Goal: Task Accomplishment & Management: Manage account settings

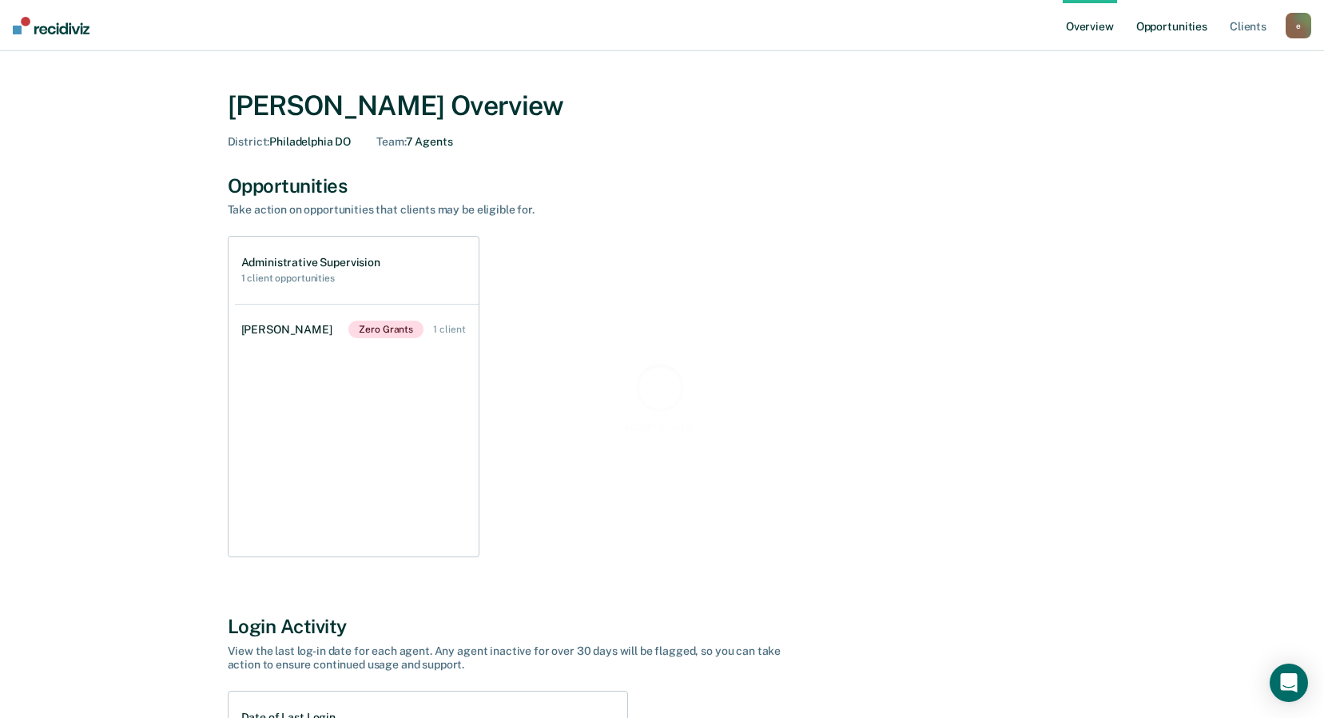
click at [1196, 20] on link "Opportunities" at bounding box center [1172, 25] width 78 height 51
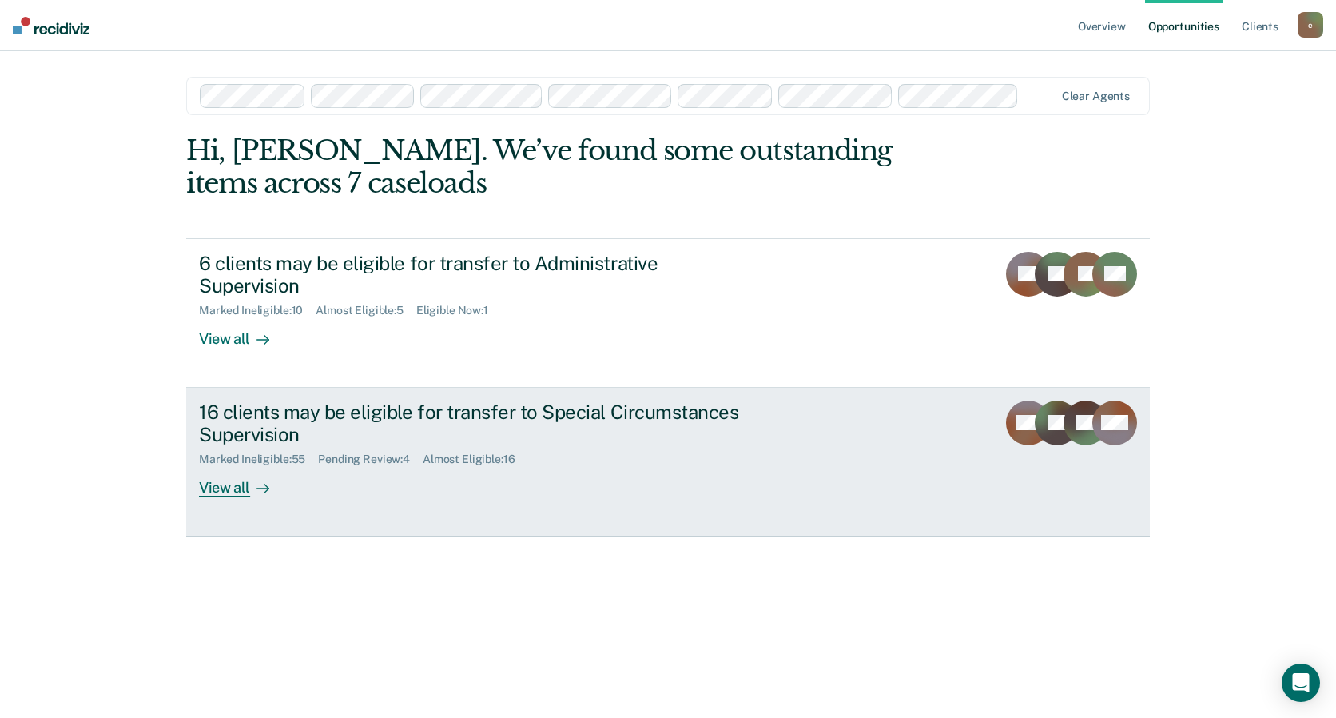
click at [346, 400] on div "16 clients may be eligible for transfer to Special Circumstances Supervision" at bounding box center [479, 423] width 561 height 46
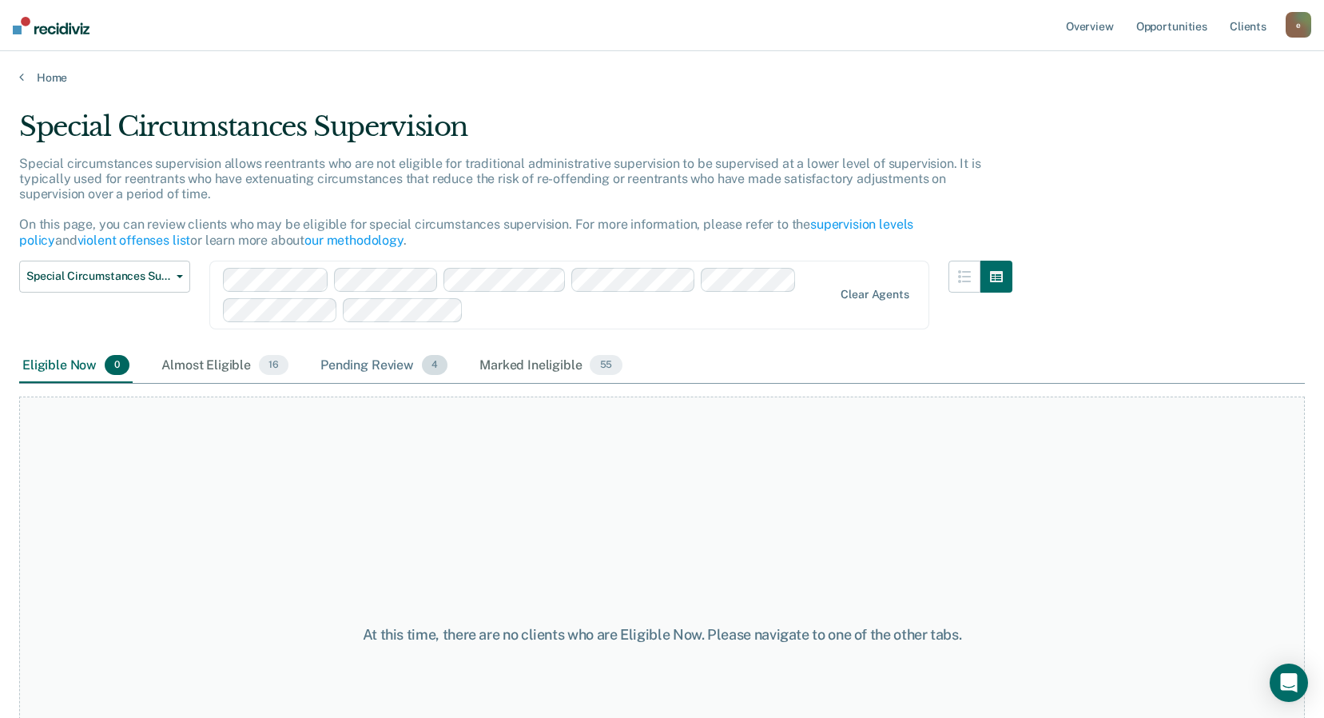
click at [397, 367] on div "Pending Review 4" at bounding box center [383, 365] width 133 height 35
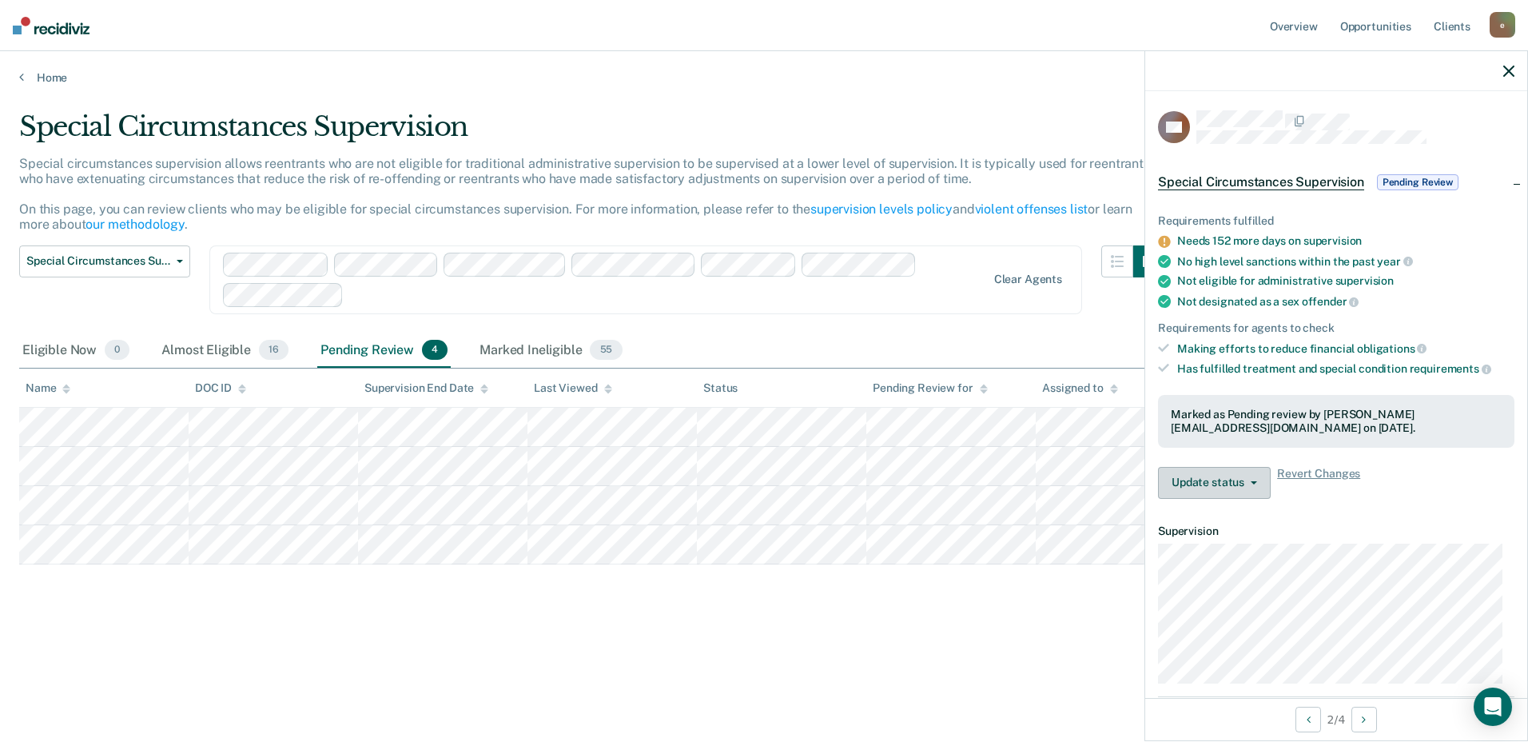
click at [1211, 489] on button "Update status" at bounding box center [1214, 483] width 113 height 32
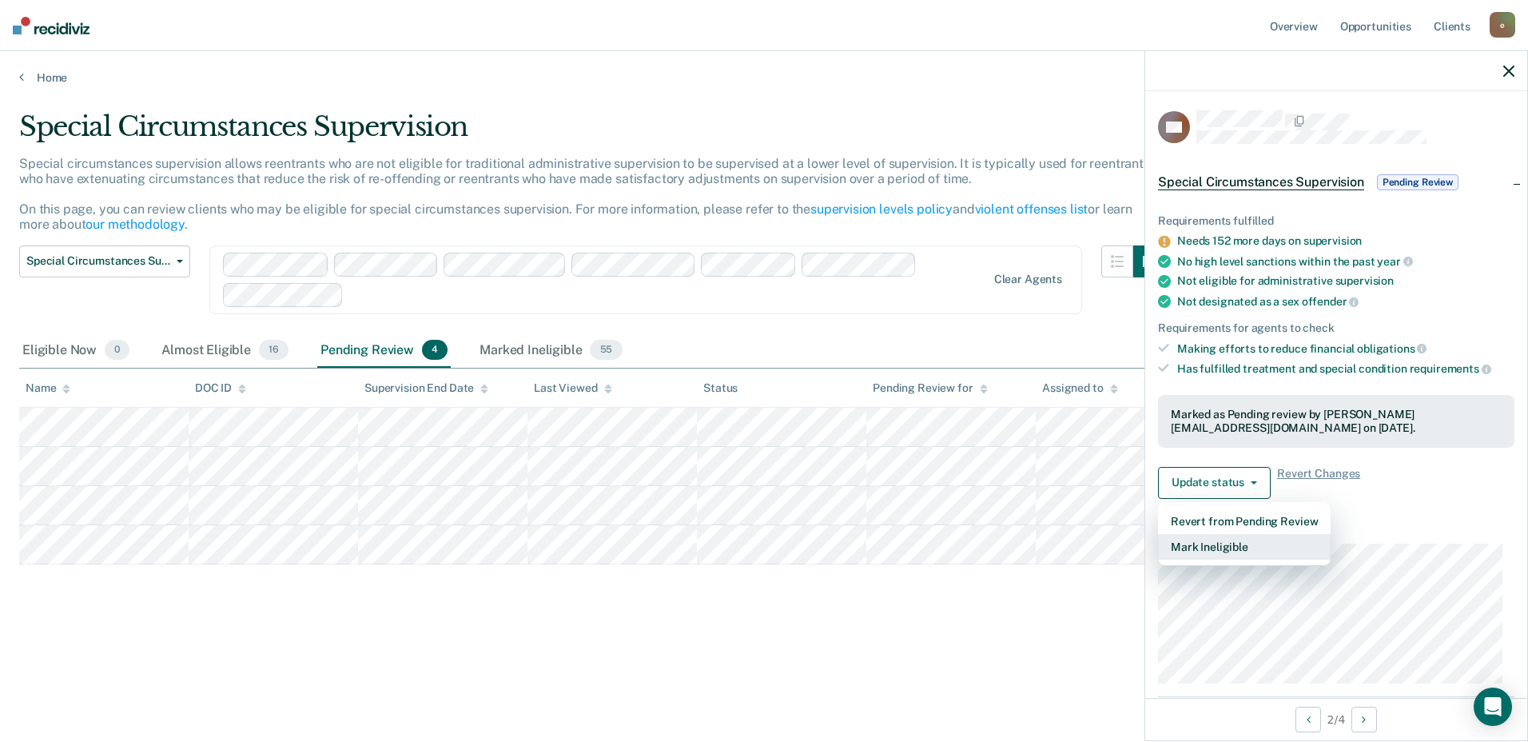
click at [1197, 548] on button "Mark Ineligible" at bounding box center [1244, 547] width 173 height 26
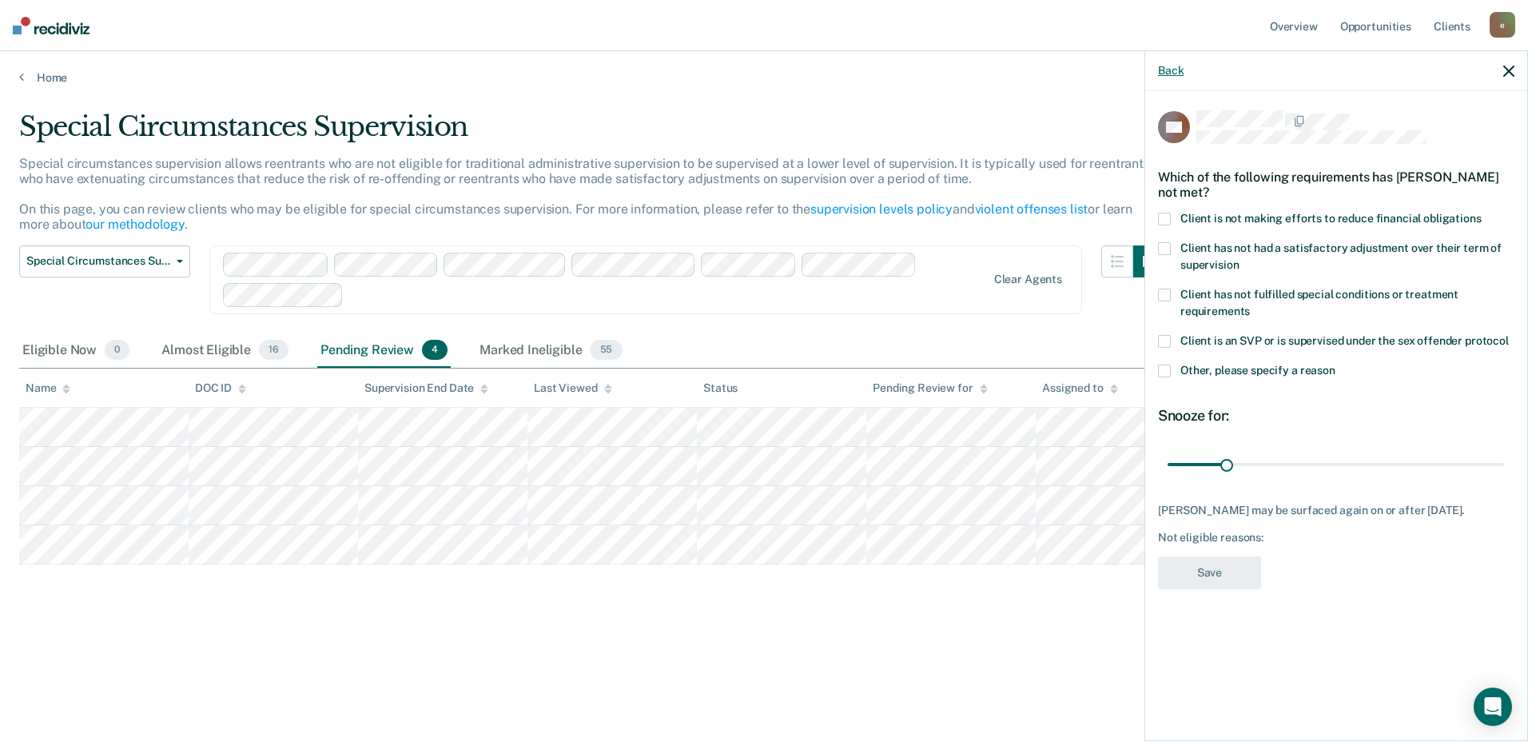
click at [1178, 66] on button "Back" at bounding box center [1171, 71] width 26 height 14
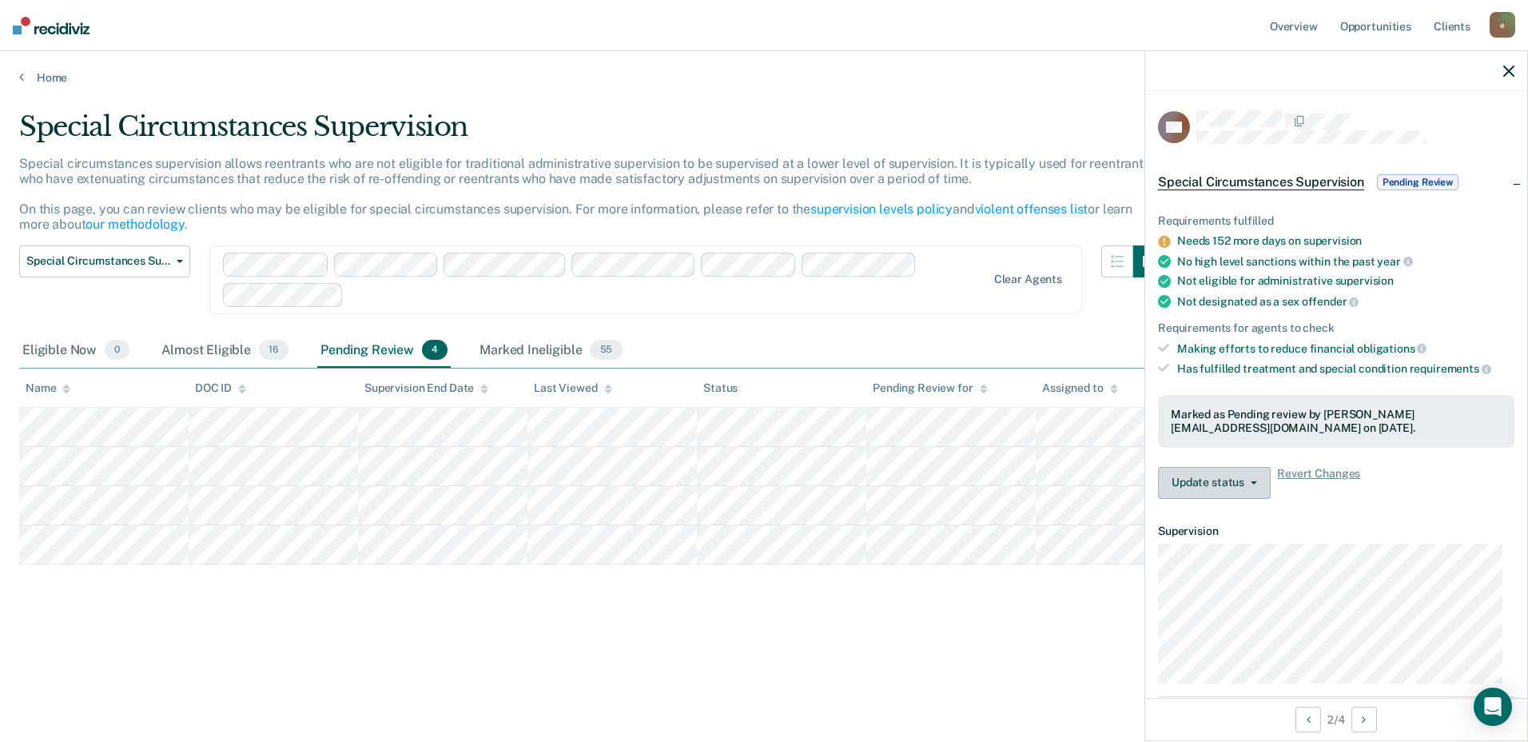
click at [1208, 485] on button "Update status" at bounding box center [1214, 483] width 113 height 32
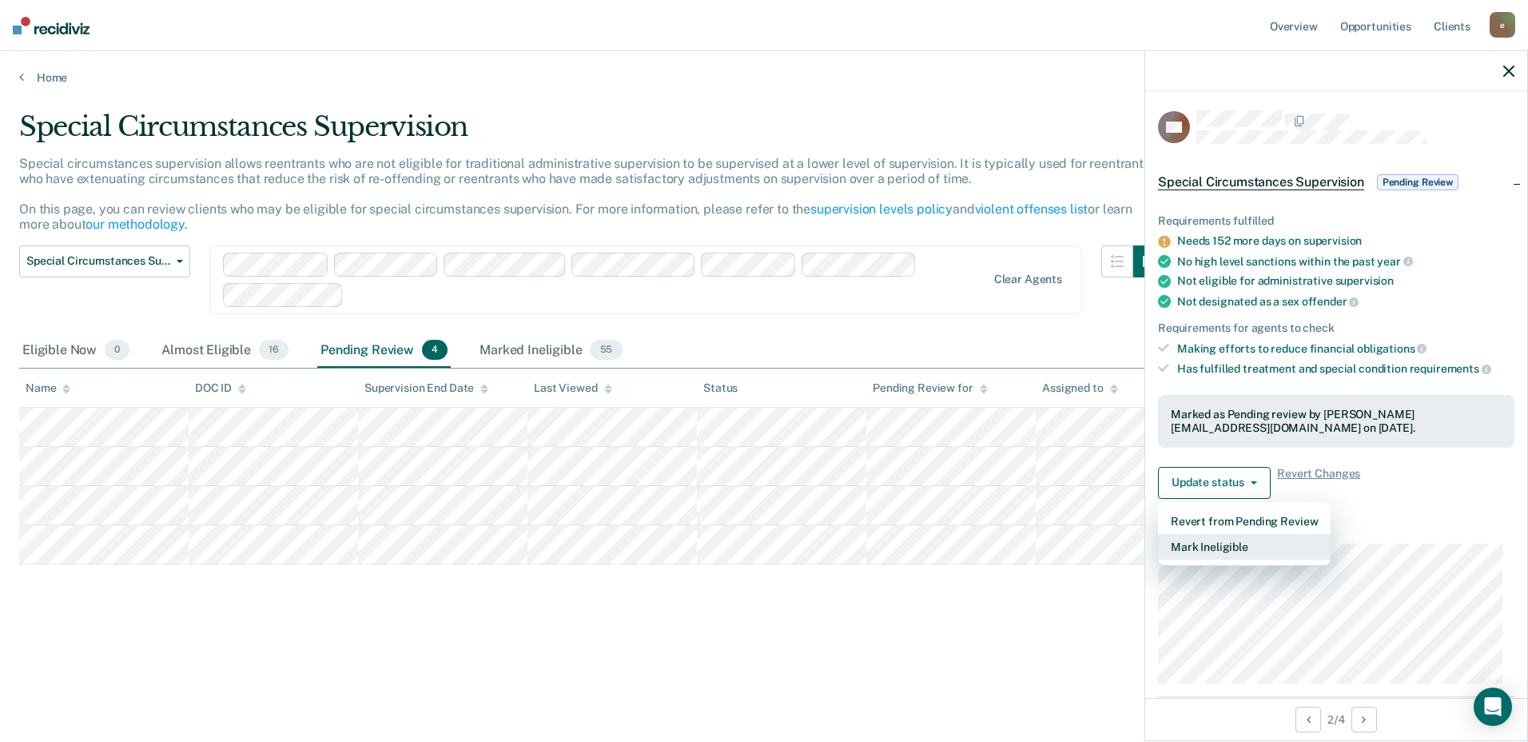
click at [1187, 541] on button "Mark Ineligible" at bounding box center [1244, 547] width 173 height 26
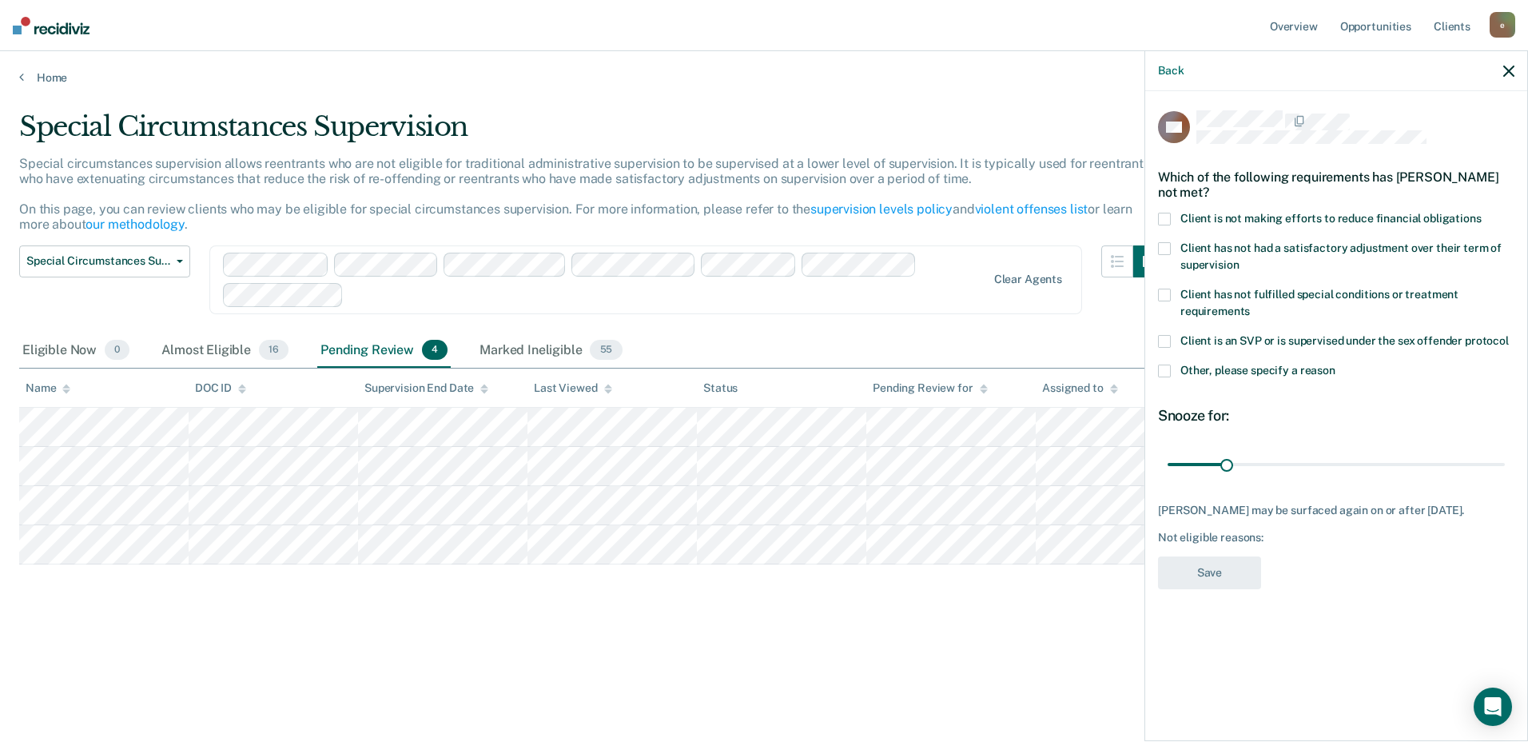
click at [1164, 215] on span at bounding box center [1164, 219] width 13 height 13
click at [1335, 213] on input "Client is not making efforts to reduce financial obligations" at bounding box center [1482, 213] width 0 height 0
click at [1165, 373] on span at bounding box center [1164, 370] width 13 height 13
click at [1335, 364] on input "Other, please specify a reason" at bounding box center [1335, 364] width 0 height 0
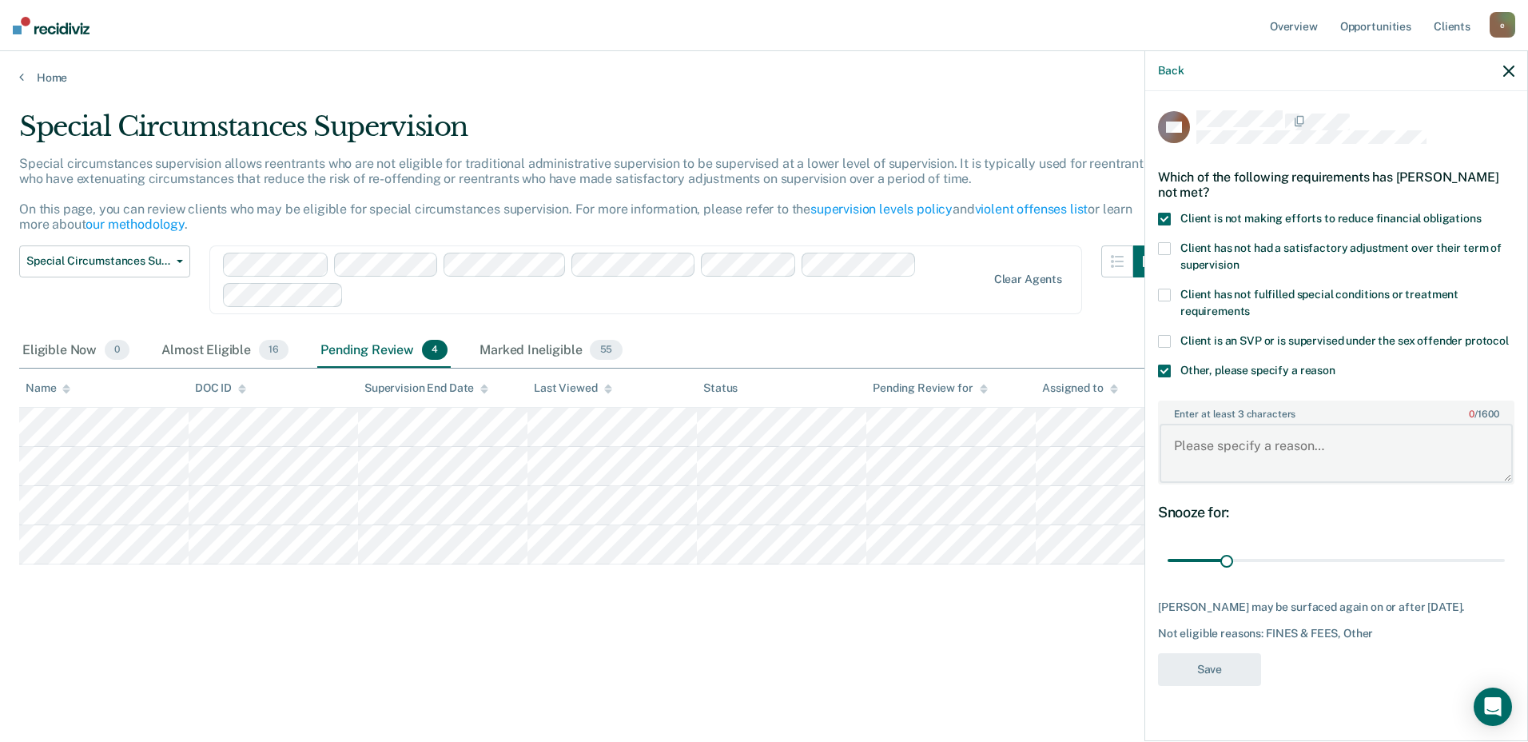
click at [1262, 447] on textarea "Enter at least 3 characters 0 / 1600" at bounding box center [1336, 453] width 353 height 59
type textarea "H"
type textarea "Needs 153 more days"
drag, startPoint x: 1222, startPoint y: 559, endPoint x: 1452, endPoint y: 559, distance: 230.1
type input "154"
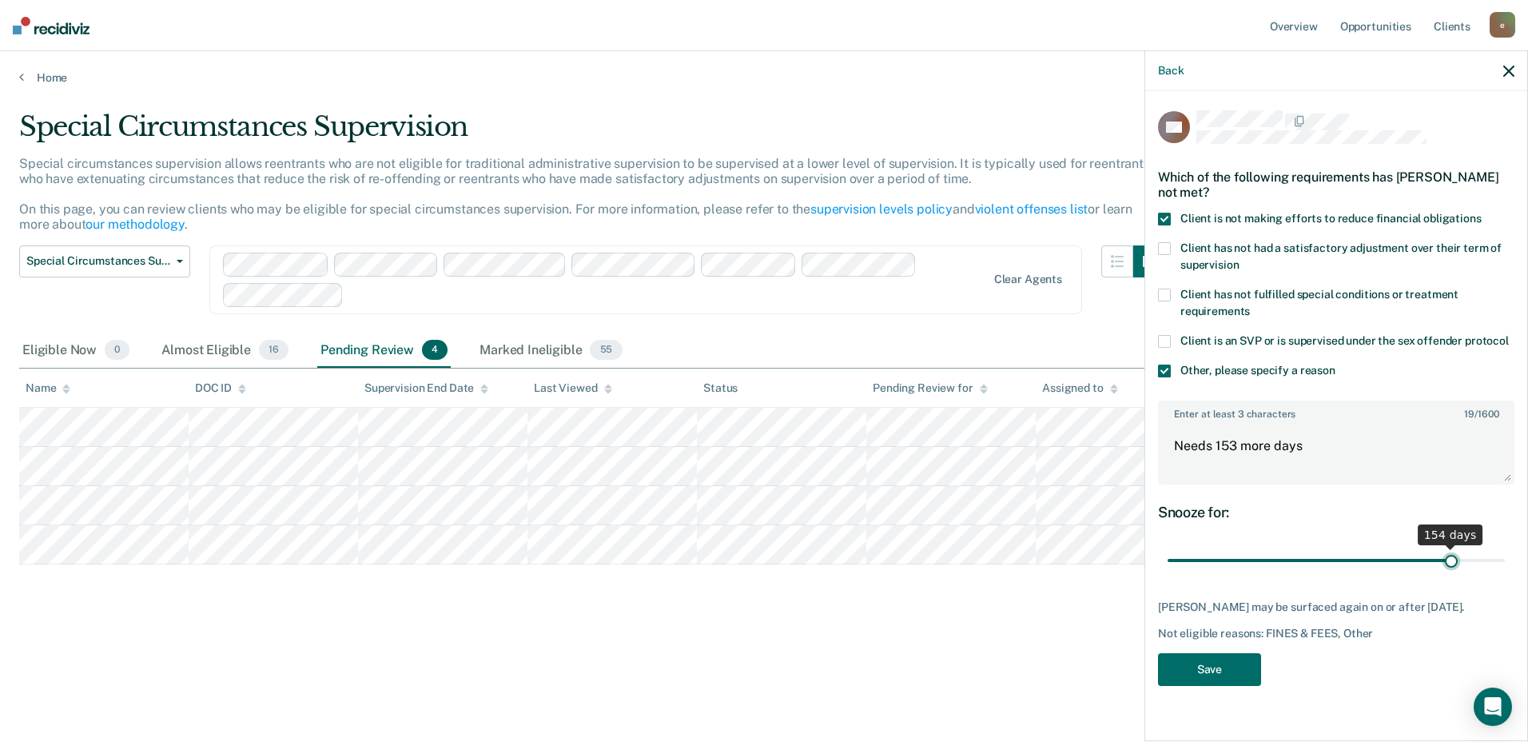
click at [1335, 559] on input "range" at bounding box center [1335, 561] width 337 height 28
click at [1206, 670] on button "Save" at bounding box center [1209, 669] width 103 height 33
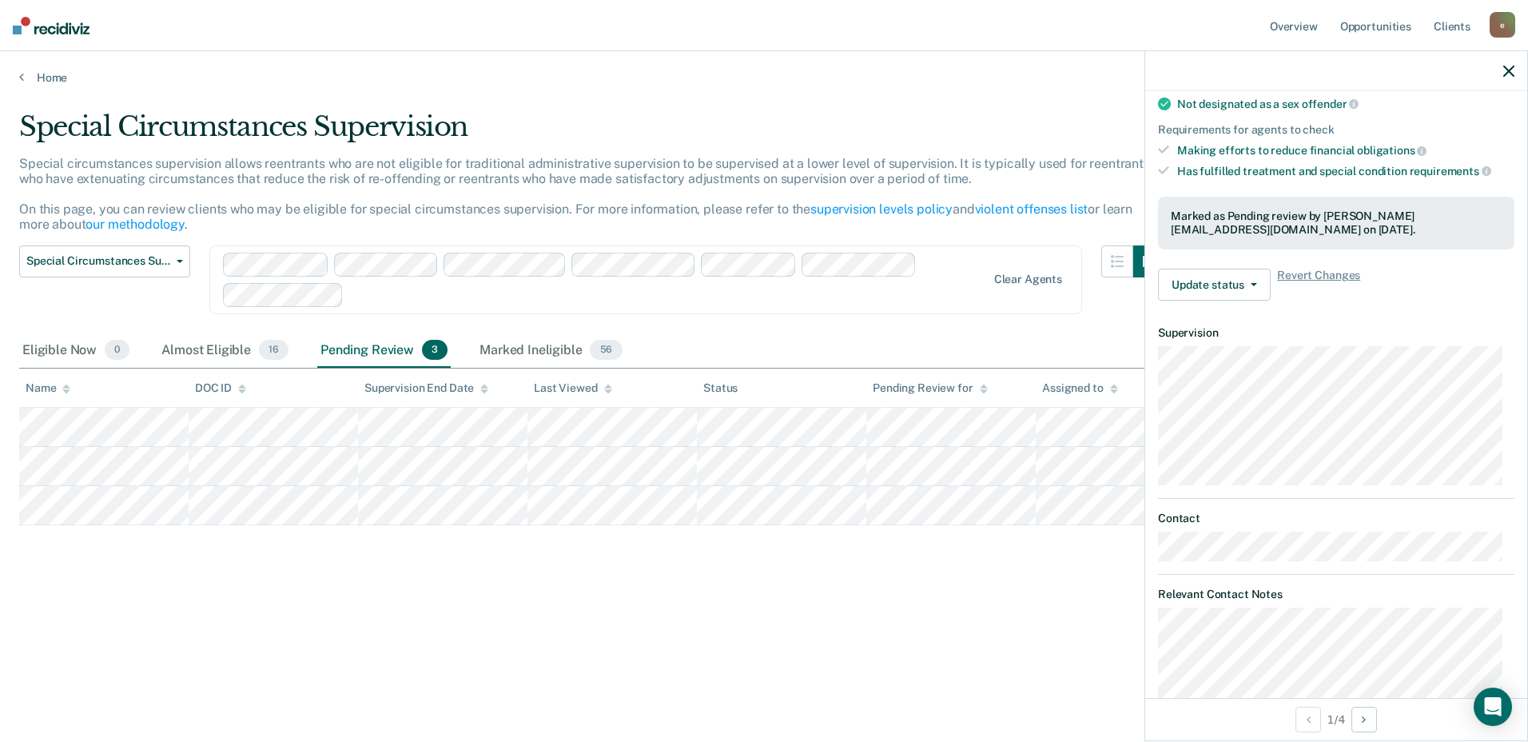
scroll to position [189, 0]
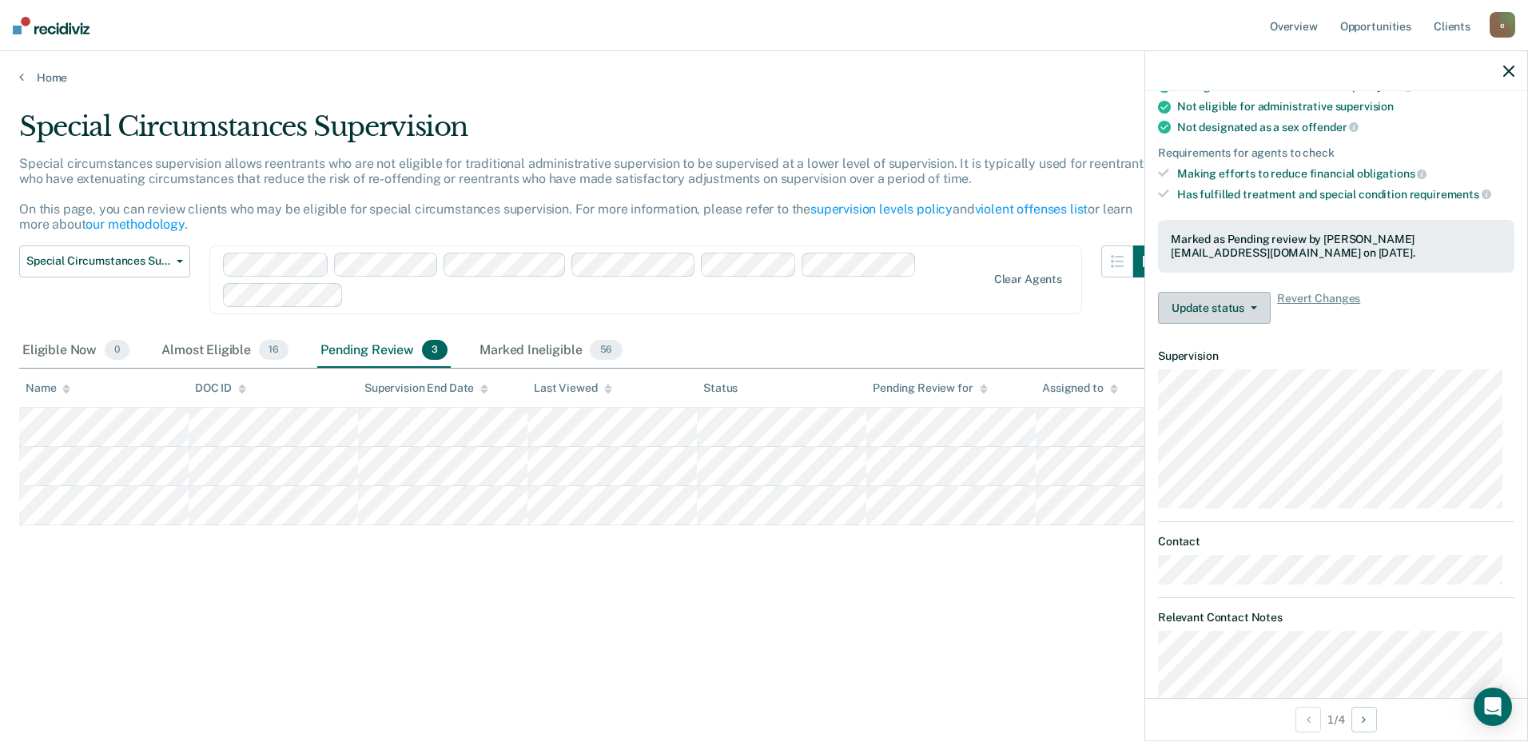
click at [1238, 304] on button "Update status" at bounding box center [1214, 308] width 113 height 32
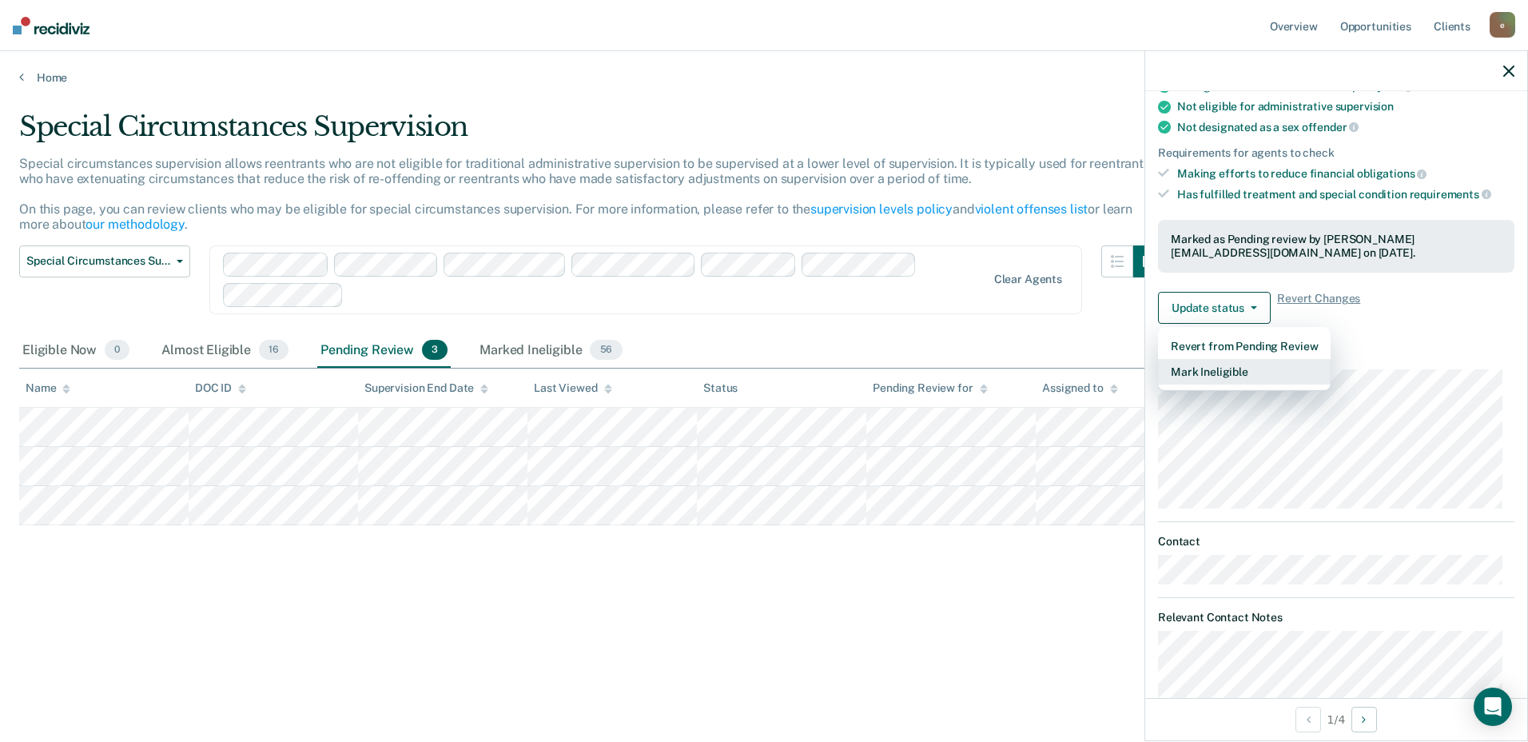
click at [1248, 368] on button "Mark Ineligible" at bounding box center [1244, 372] width 173 height 26
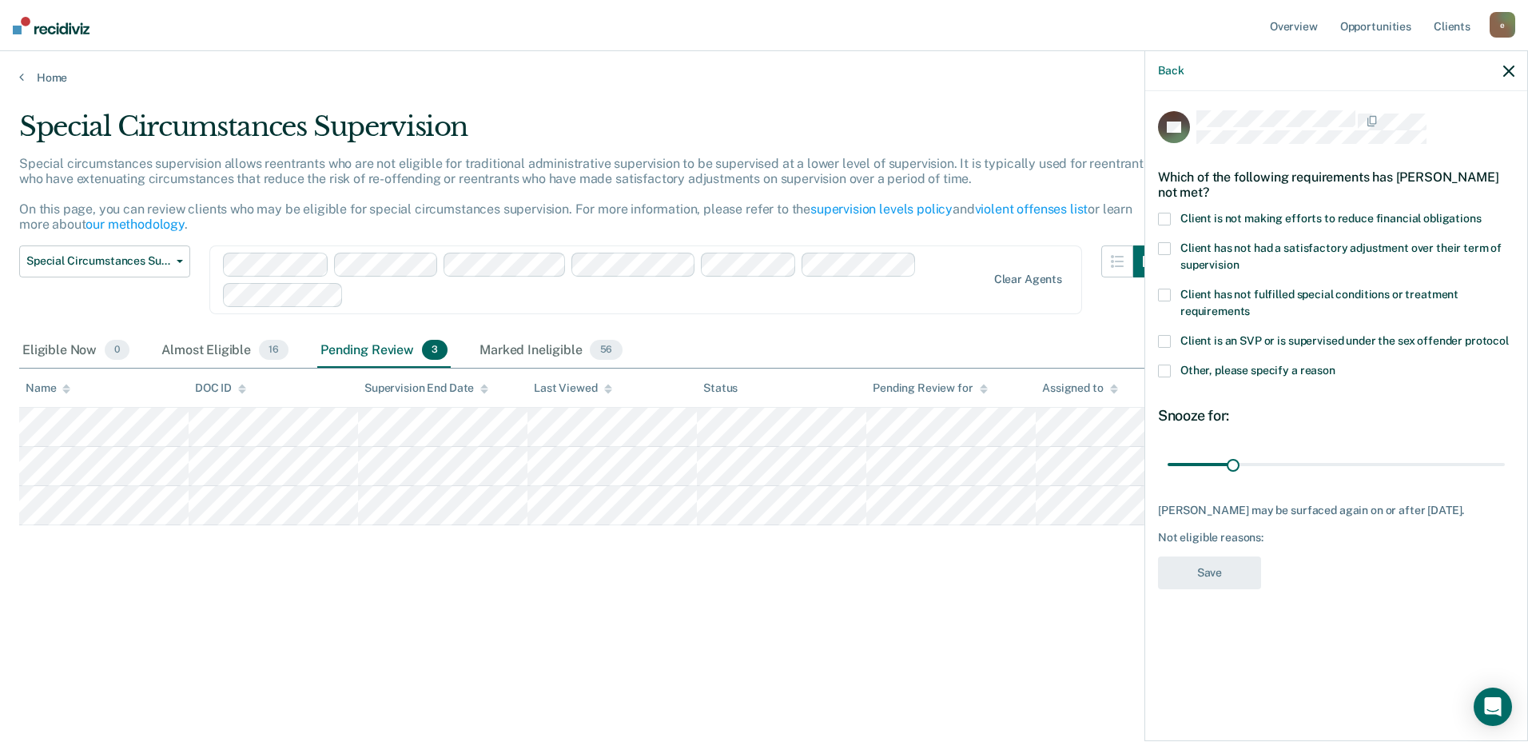
scroll to position [0, 0]
click at [1170, 289] on span at bounding box center [1164, 294] width 13 height 13
click at [1250, 305] on input "Client has not fulfilled special conditions or treatment requirements" at bounding box center [1250, 305] width 0 height 0
click at [1167, 366] on span at bounding box center [1164, 370] width 13 height 13
click at [1335, 364] on input "Other, please specify a reason" at bounding box center [1335, 364] width 0 height 0
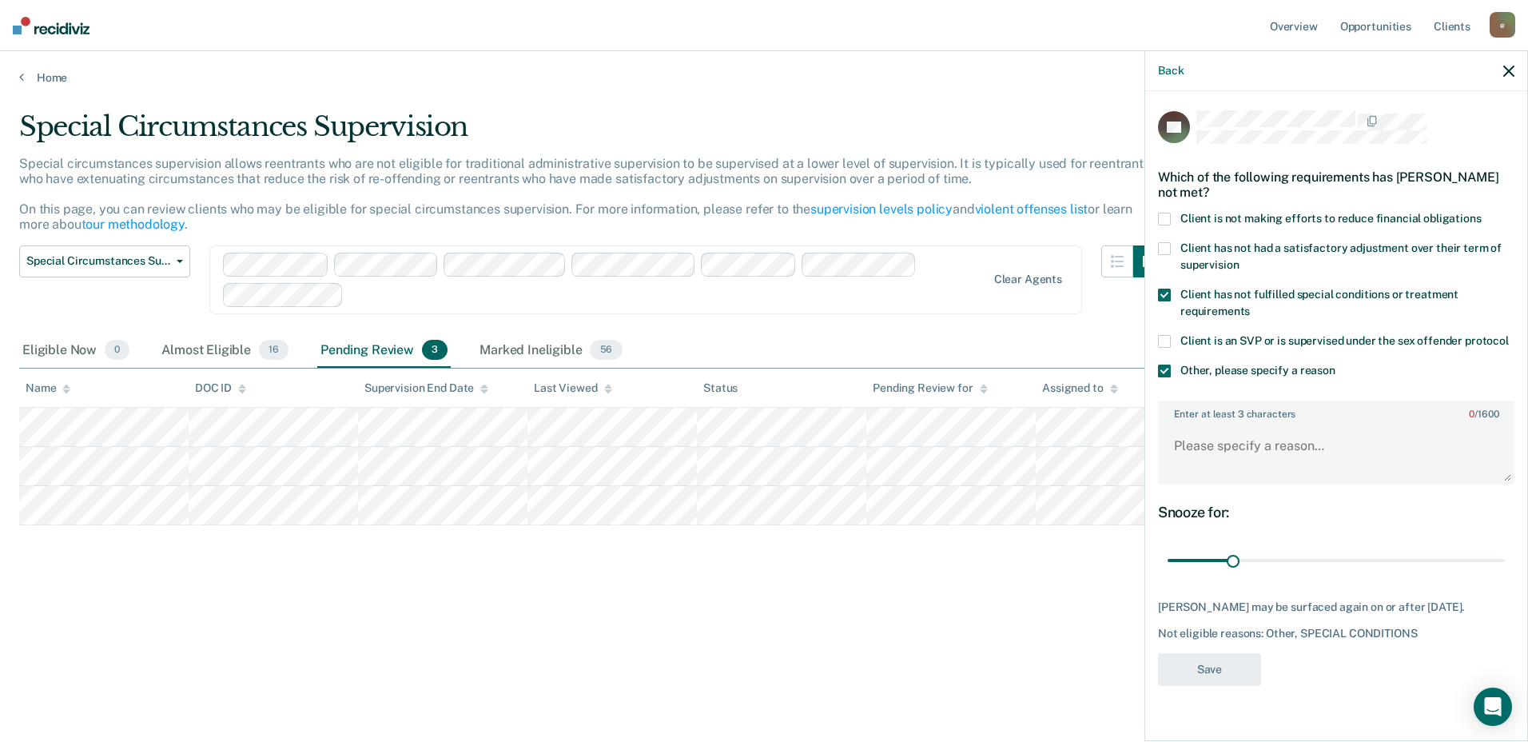
click at [1170, 368] on span at bounding box center [1164, 370] width 13 height 13
click at [1335, 364] on input "Other, please specify a reason" at bounding box center [1335, 364] width 0 height 0
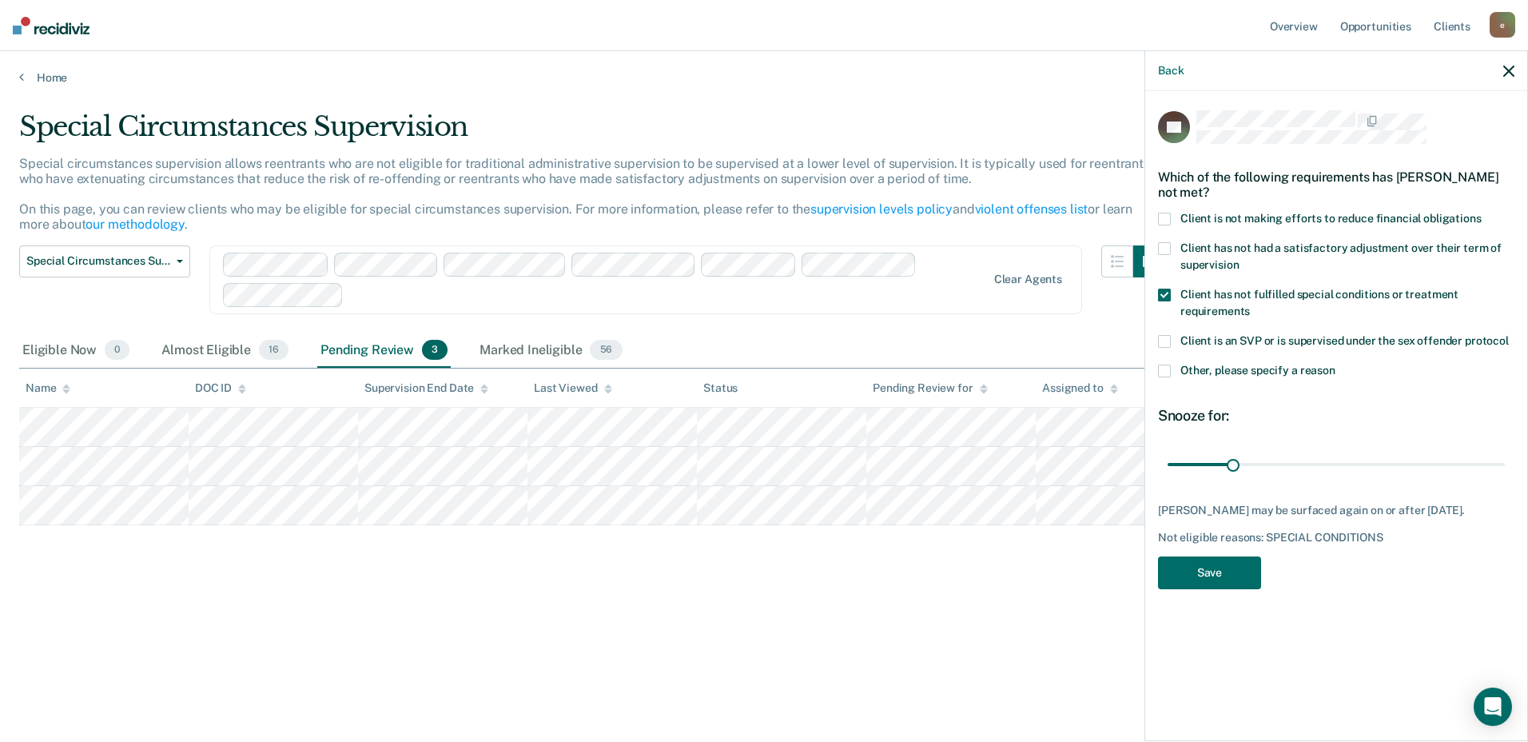
click at [1164, 220] on span at bounding box center [1164, 219] width 13 height 13
click at [1335, 213] on input "Client is not making efforts to reduce financial obligations" at bounding box center [1482, 213] width 0 height 0
drag, startPoint x: 1235, startPoint y: 463, endPoint x: 1355, endPoint y: 474, distance: 121.1
type input "90"
click at [1335, 474] on input "range" at bounding box center [1335, 464] width 337 height 28
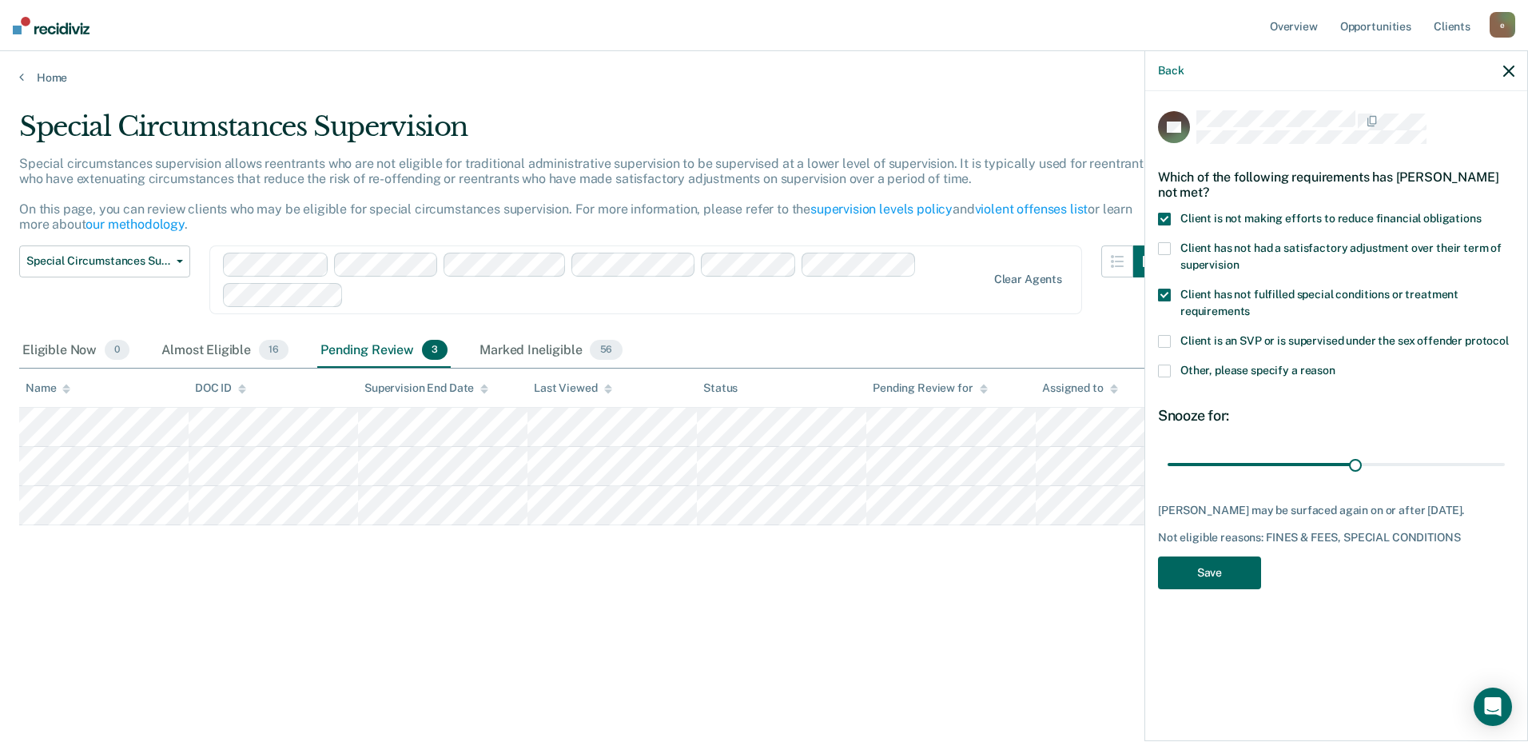
click at [1239, 575] on button "Save" at bounding box center [1209, 572] width 103 height 33
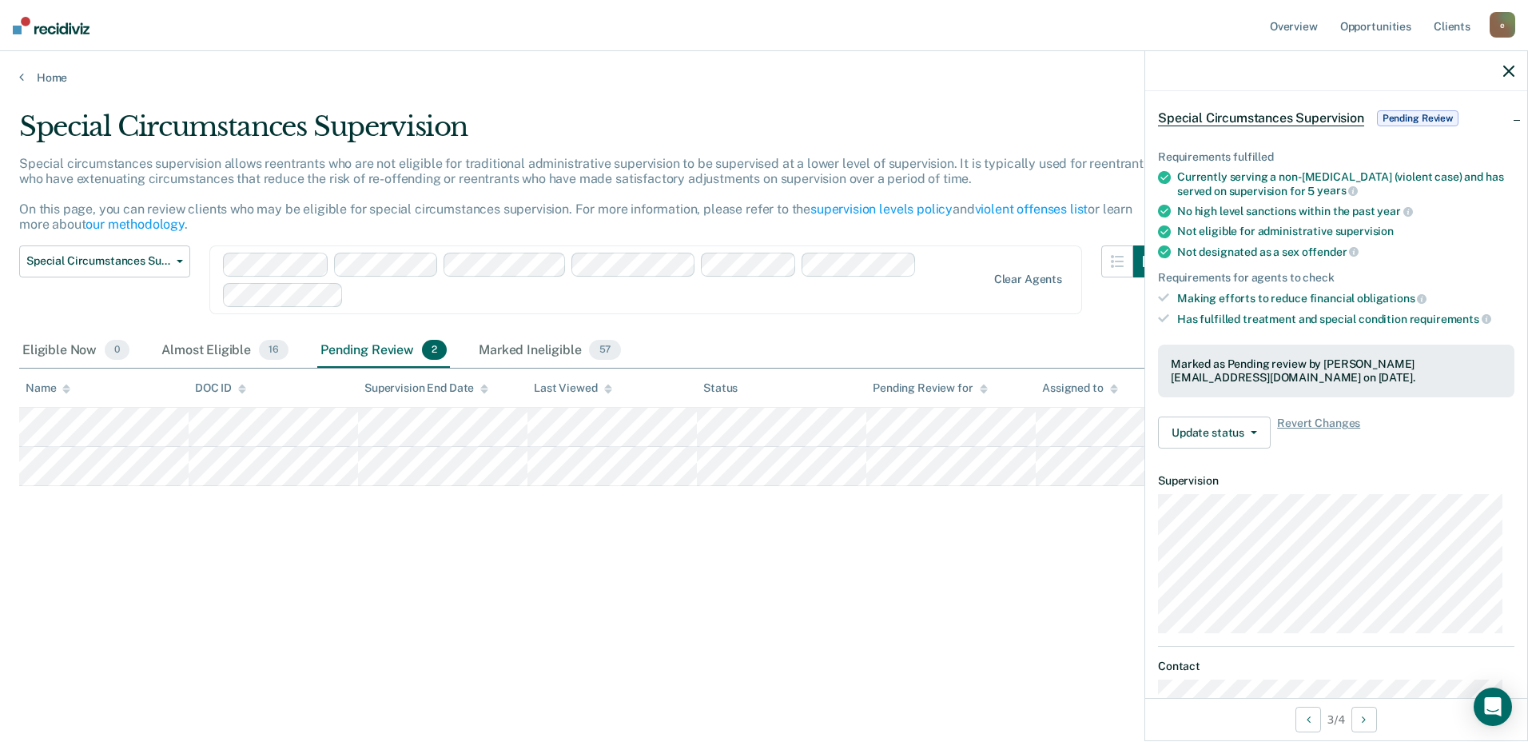
scroll to position [22, 0]
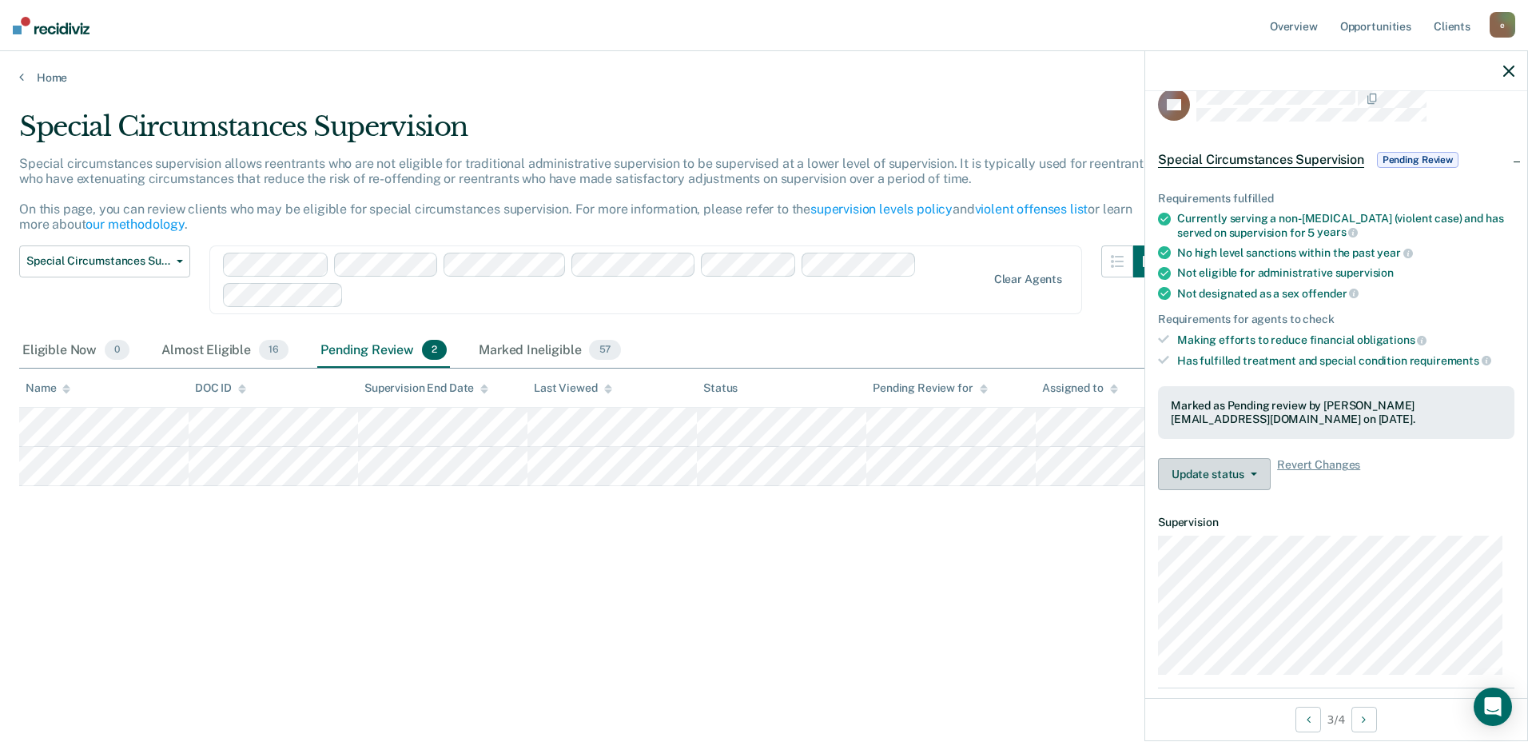
click at [1194, 463] on button "Update status" at bounding box center [1214, 474] width 113 height 32
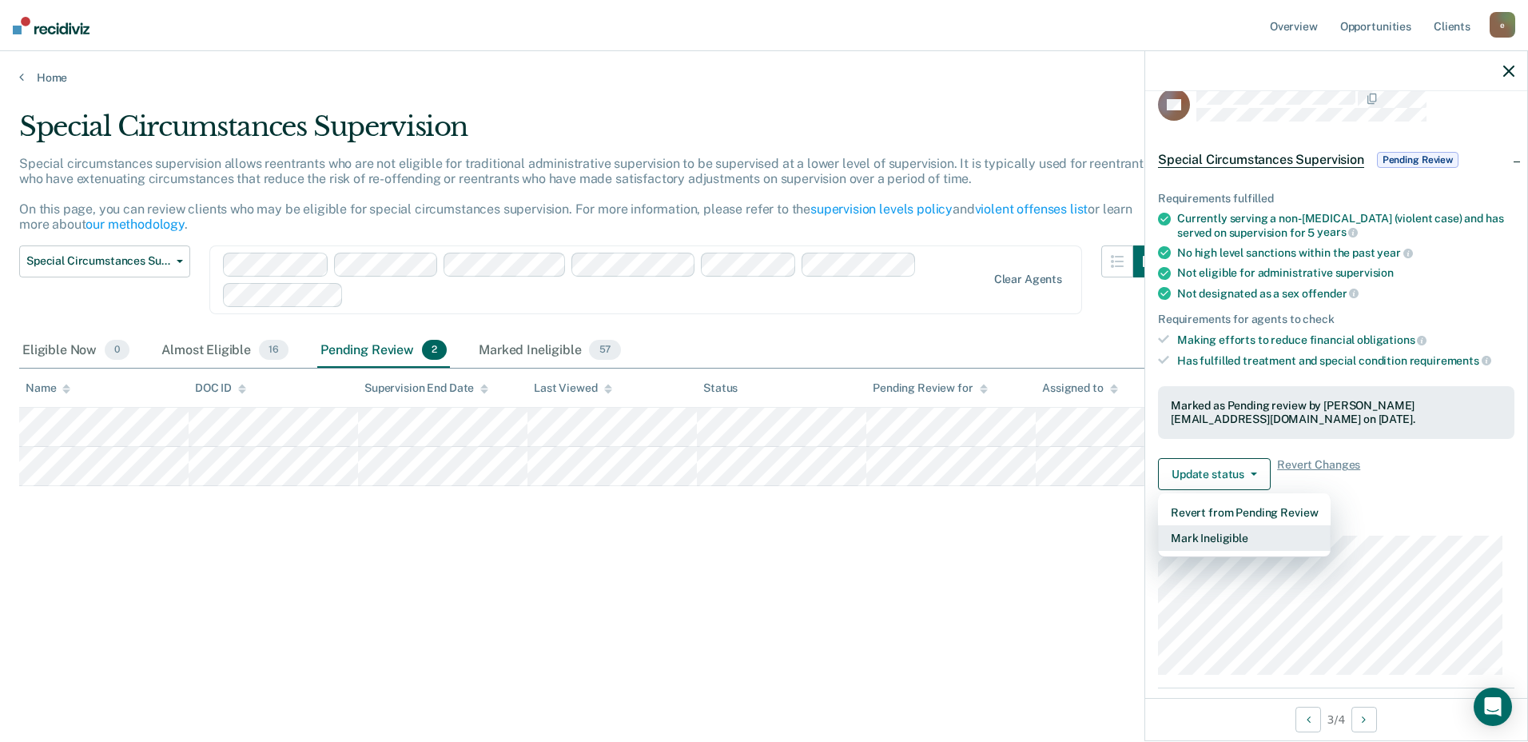
click at [1195, 539] on button "Mark Ineligible" at bounding box center [1244, 538] width 173 height 26
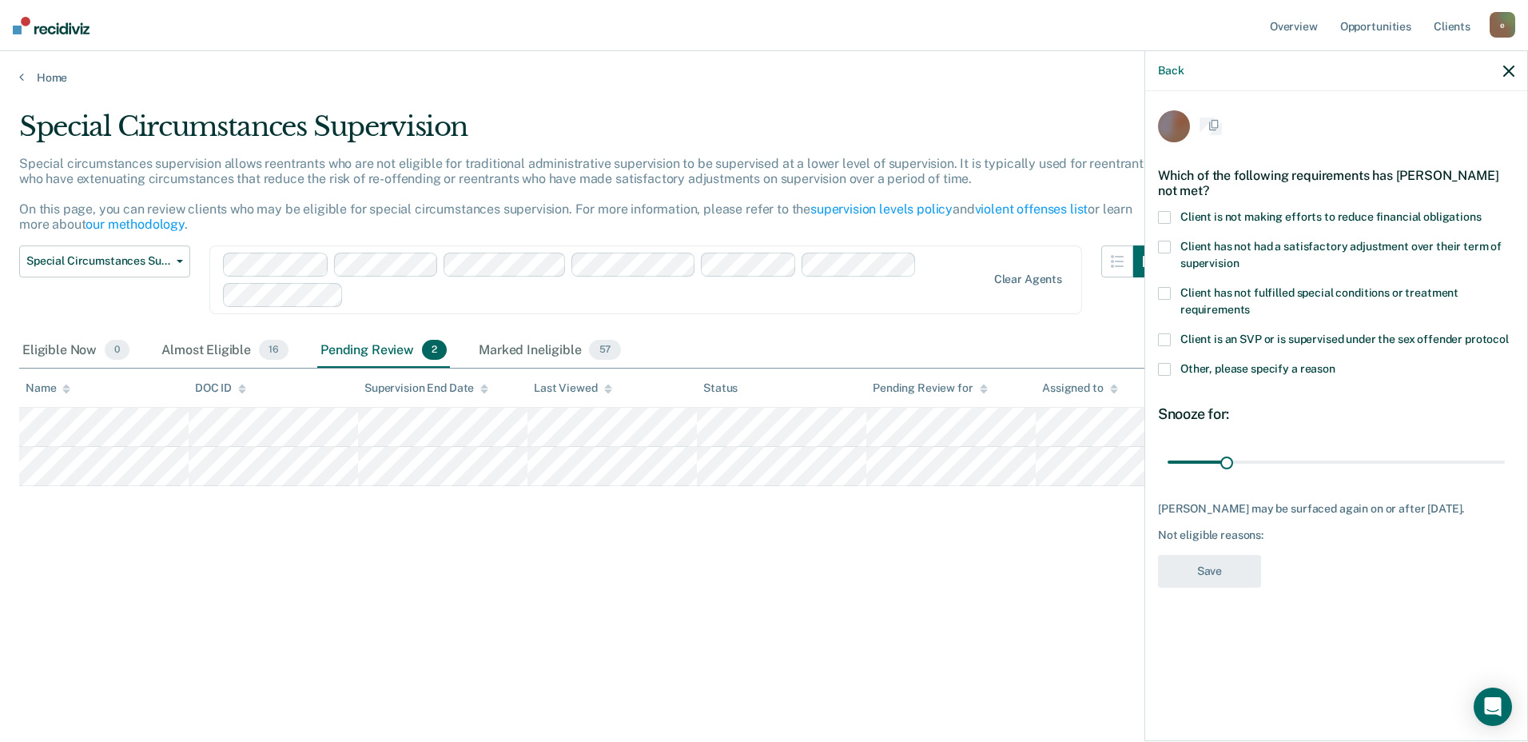
scroll to position [0, 0]
drag, startPoint x: 1223, startPoint y: 466, endPoint x: 1335, endPoint y: 467, distance: 111.1
type input "90"
click at [1335, 467] on input "range" at bounding box center [1335, 464] width 337 height 28
click at [1165, 215] on span at bounding box center [1164, 219] width 13 height 13
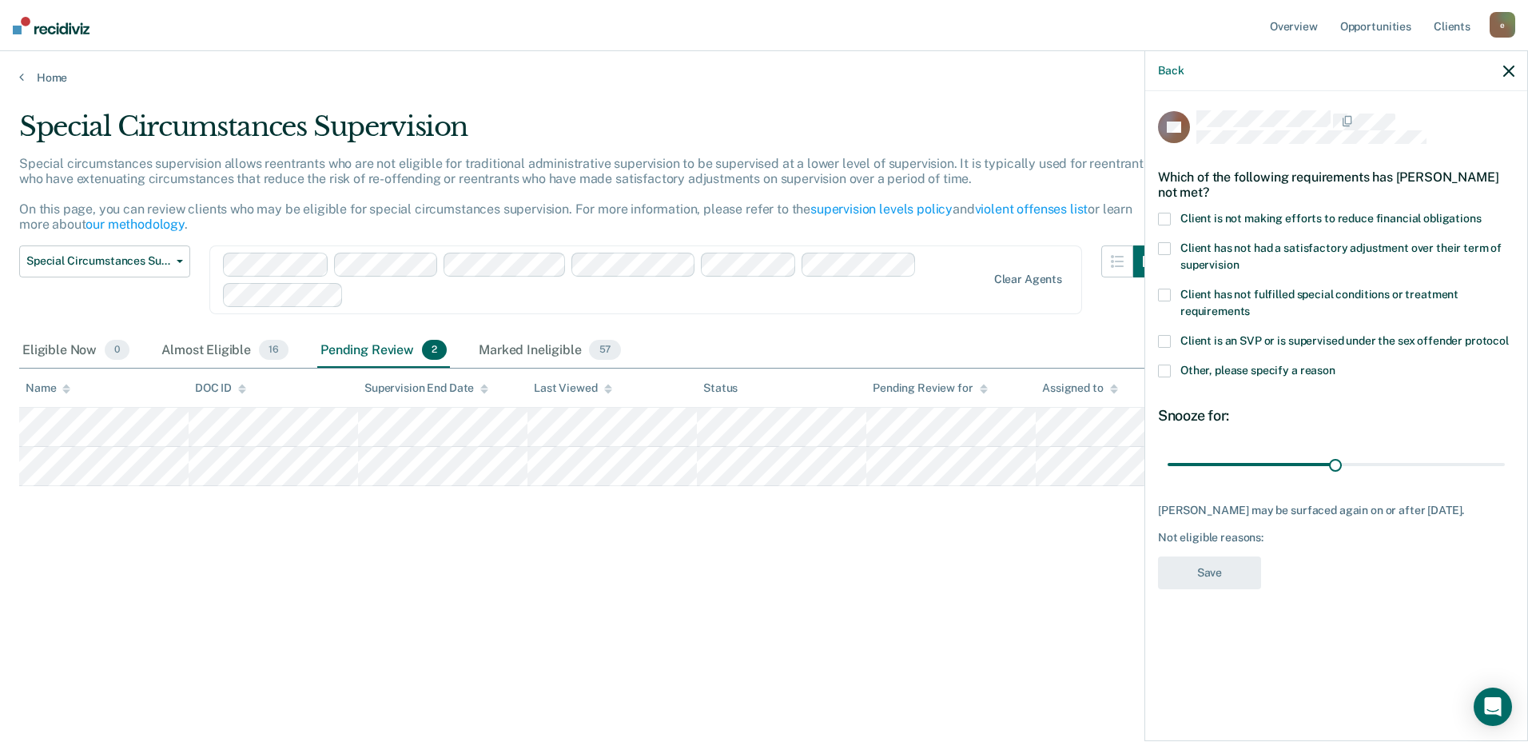
click at [1335, 213] on input "Client is not making efforts to reduce financial obligations" at bounding box center [1482, 213] width 0 height 0
click at [1216, 576] on button "Save" at bounding box center [1209, 572] width 103 height 33
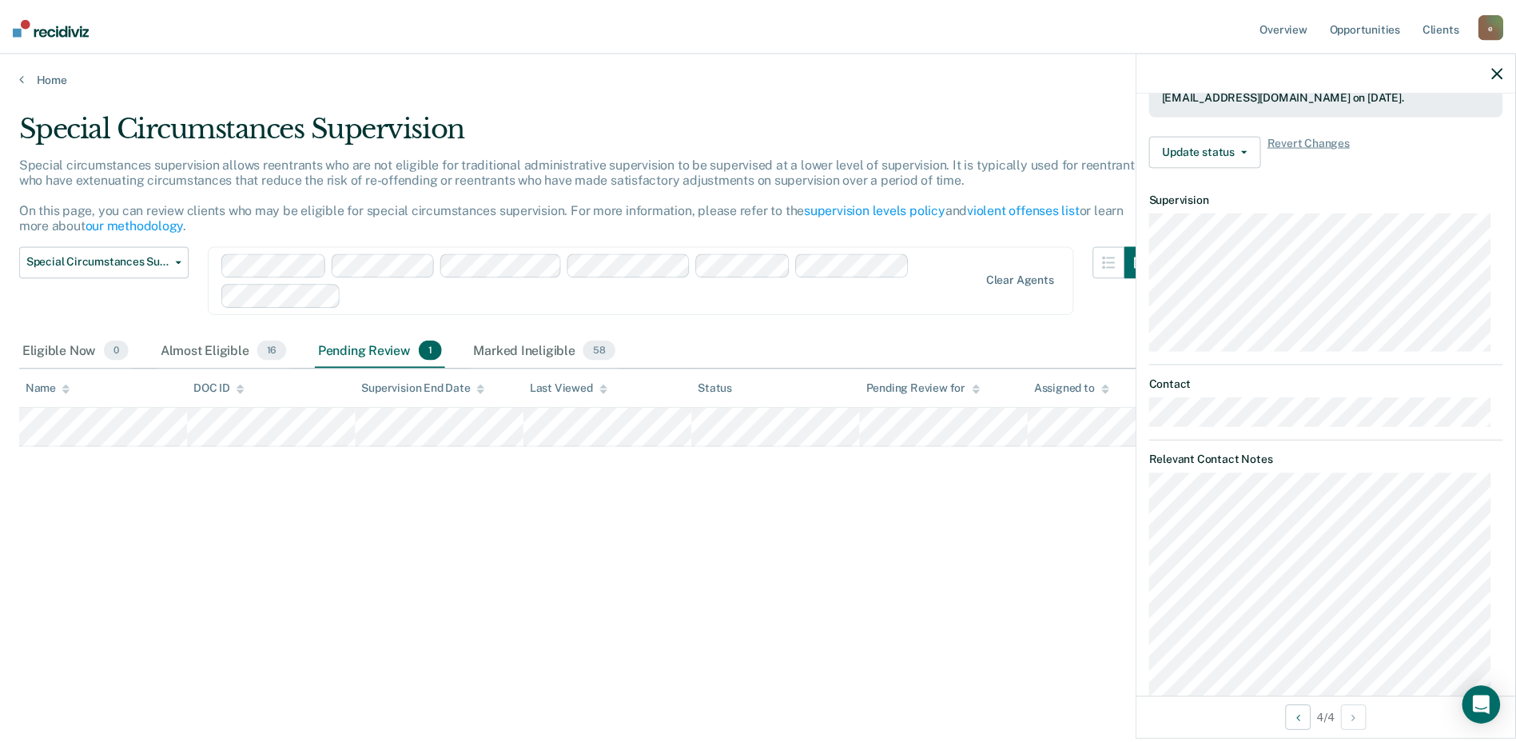
scroll to position [401, 0]
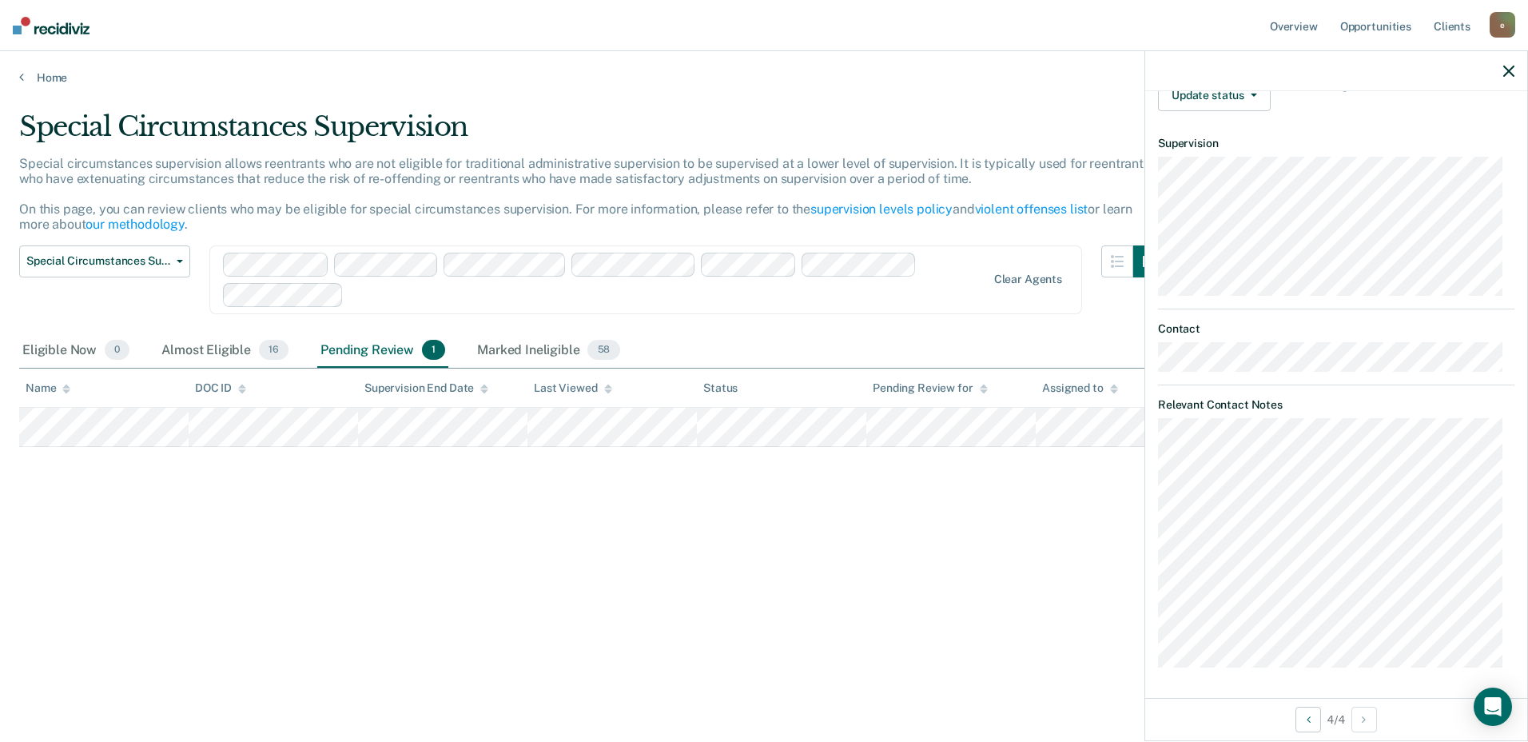
click at [589, 543] on div "Special Circumstances Supervision Special circumstances supervision allows reen…" at bounding box center [764, 365] width 1490 height 511
click at [1335, 73] on icon "button" at bounding box center [1508, 71] width 11 height 11
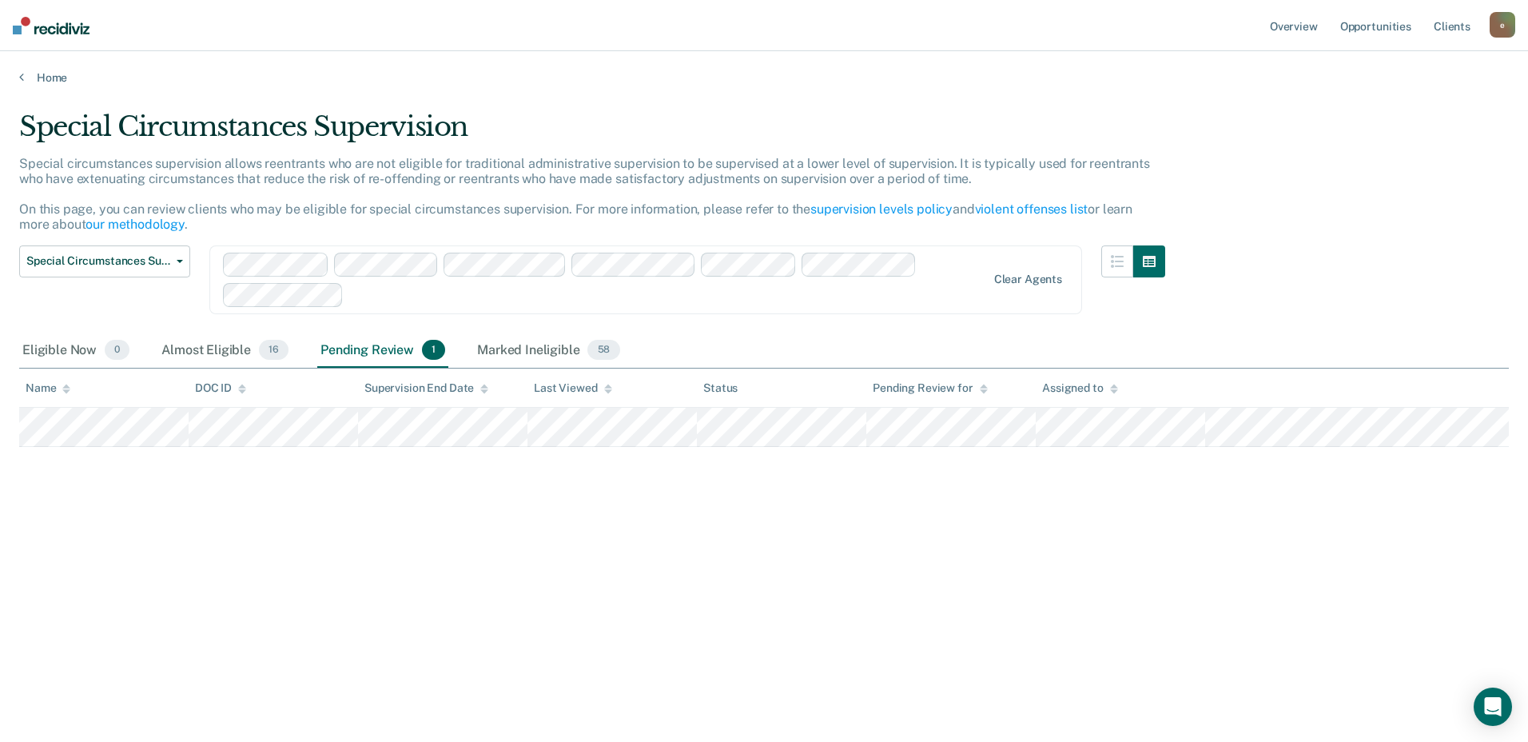
click at [1335, 186] on div "Special Circumstances Supervision Special circumstances supervision allows reen…" at bounding box center [764, 365] width 1490 height 511
click at [145, 272] on button "Special Circumstances Supervision" at bounding box center [104, 261] width 171 height 32
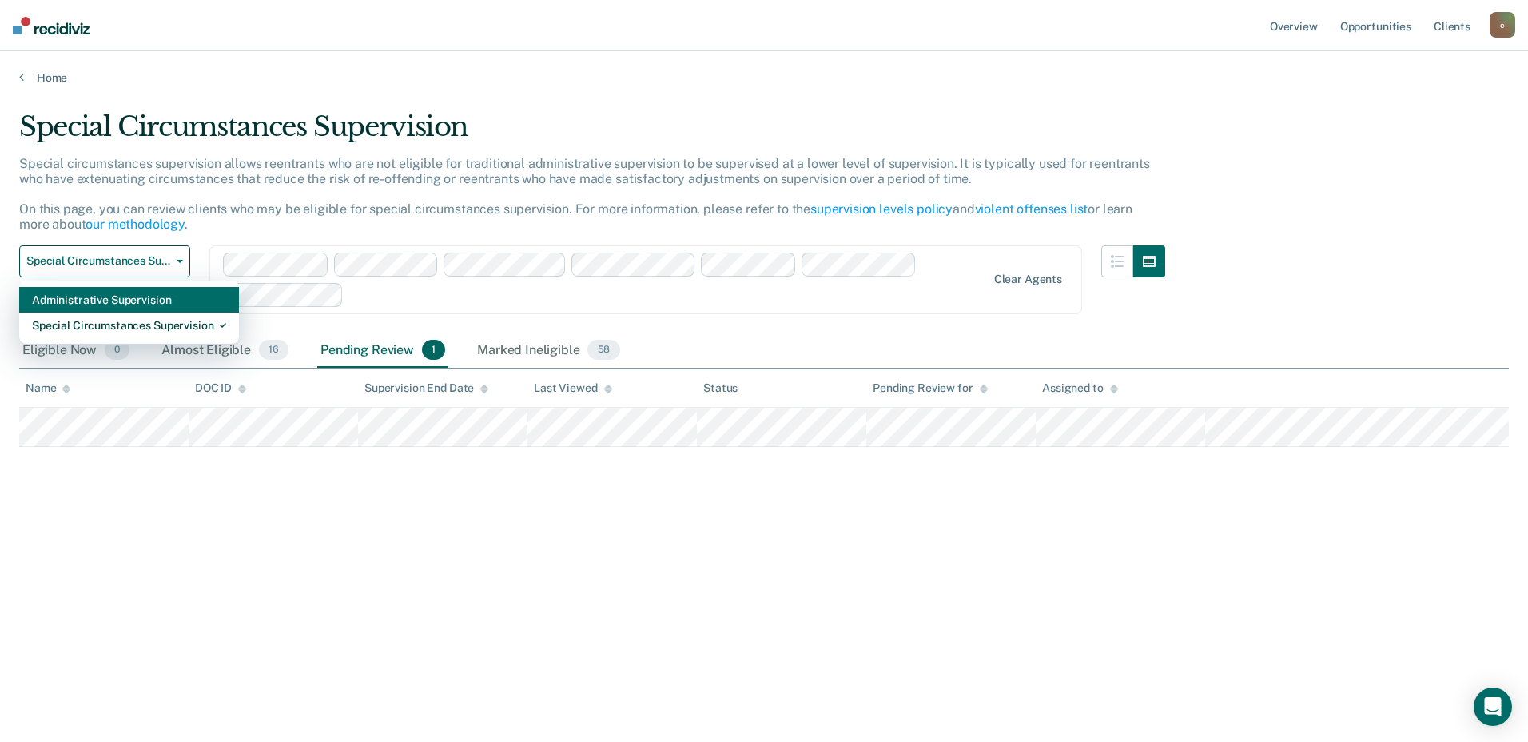
click at [116, 297] on div "Administrative Supervision" at bounding box center [129, 300] width 194 height 26
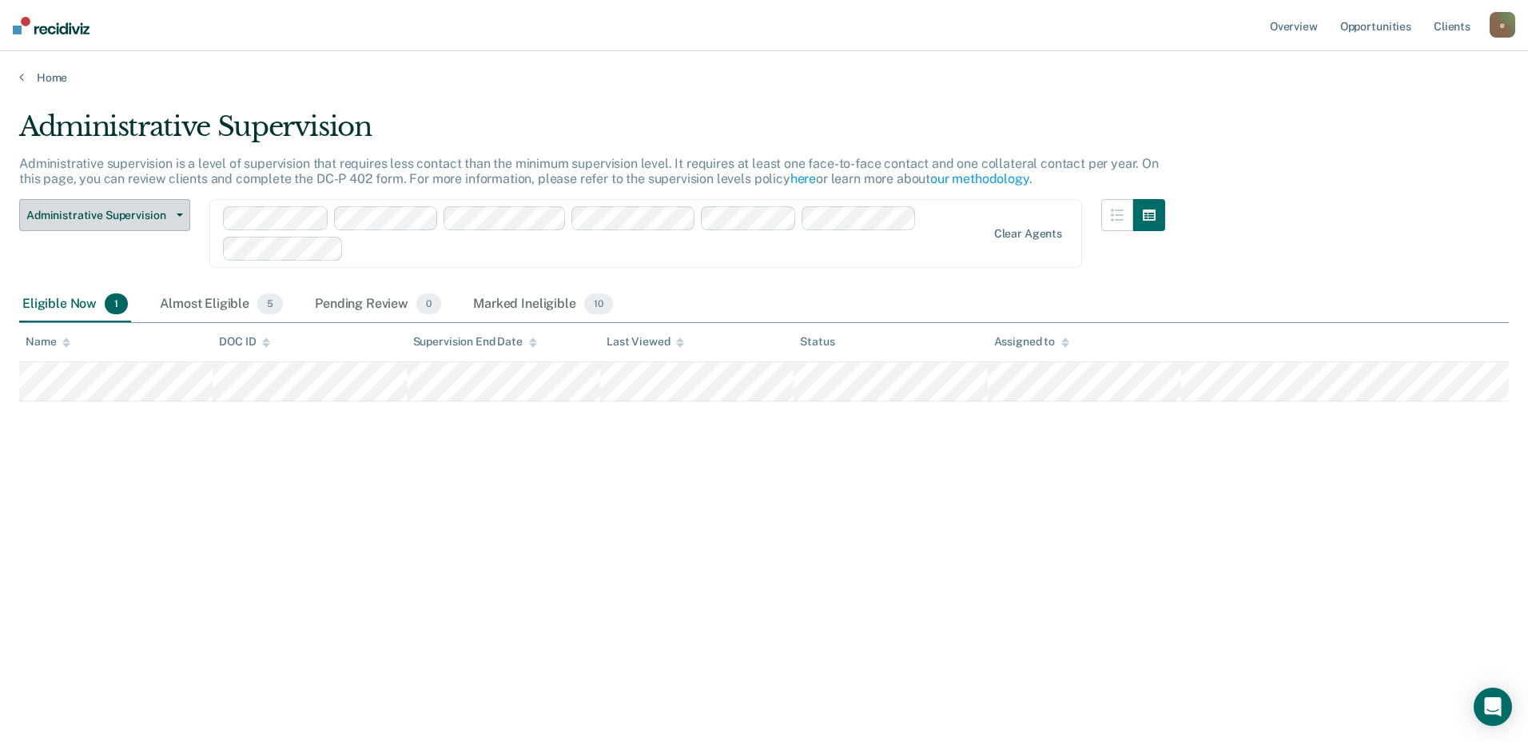
click at [153, 220] on span "Administrative Supervision" at bounding box center [98, 216] width 144 height 14
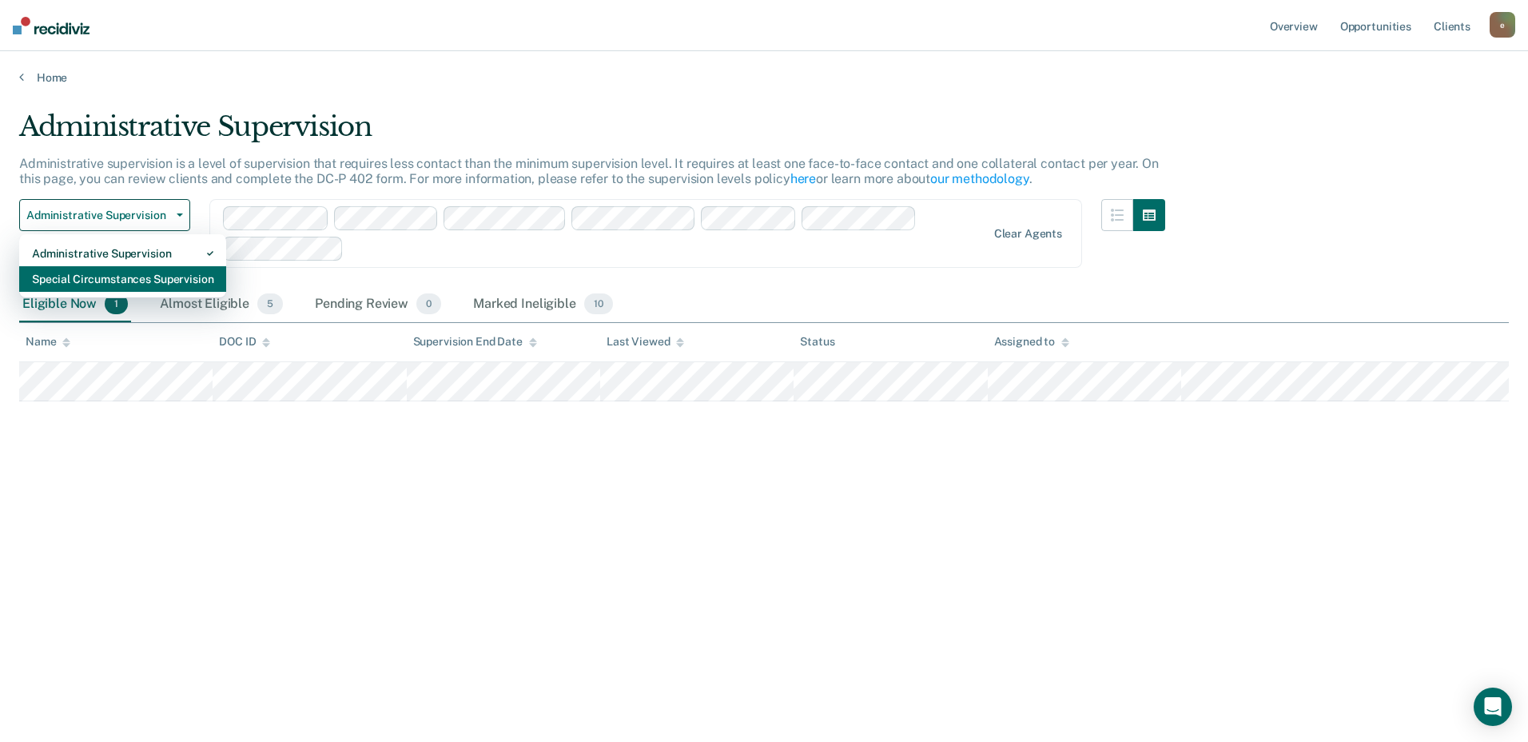
click at [119, 275] on div "Special Circumstances Supervision" at bounding box center [122, 279] width 181 height 26
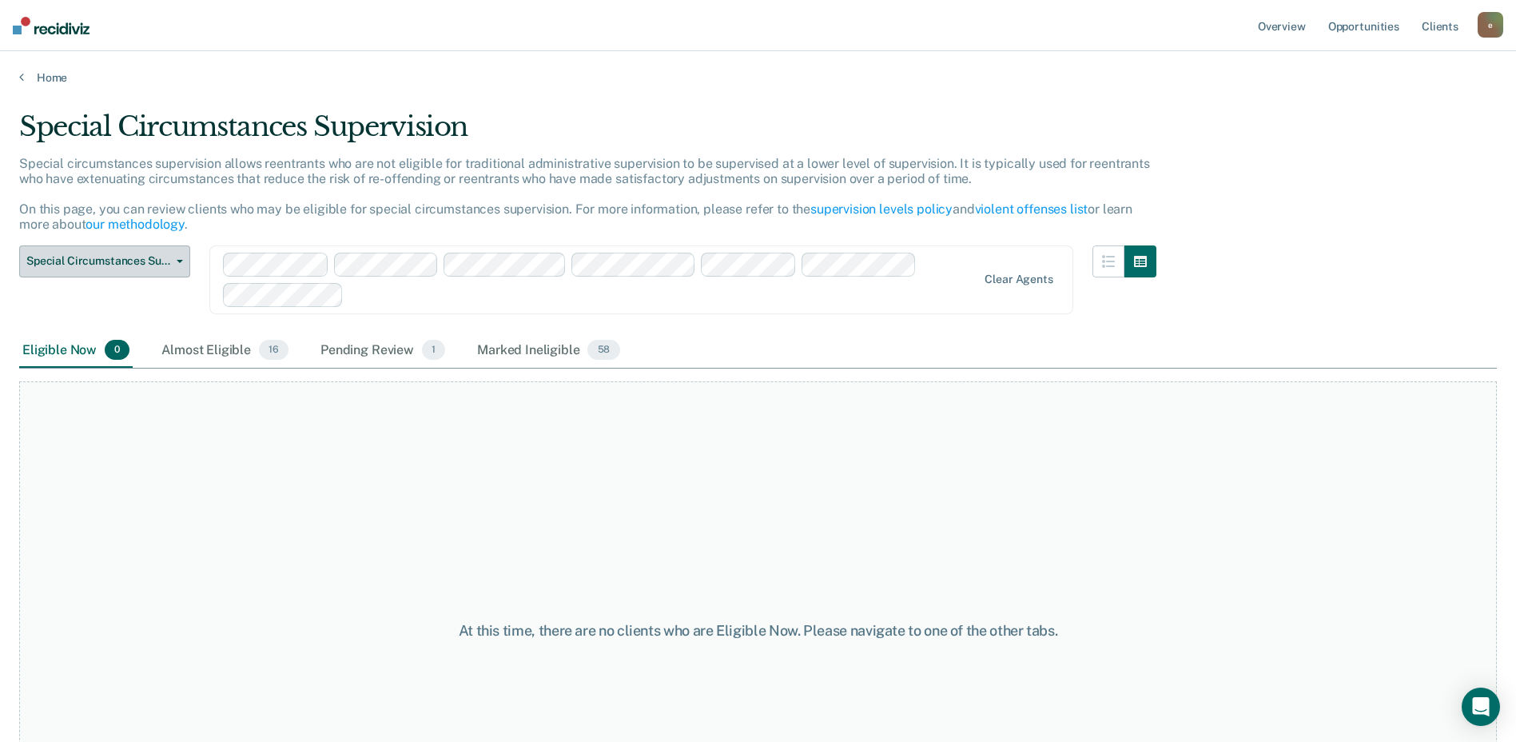
scroll to position [80, 0]
